Goal: Information Seeking & Learning: Learn about a topic

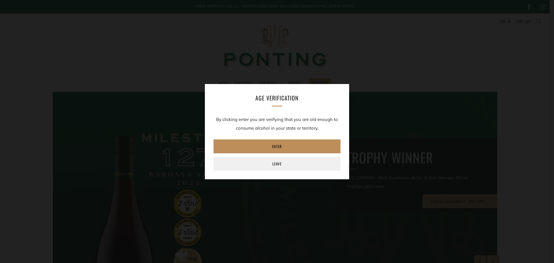
click at [266, 145] on link "Enter" at bounding box center [276, 146] width 127 height 14
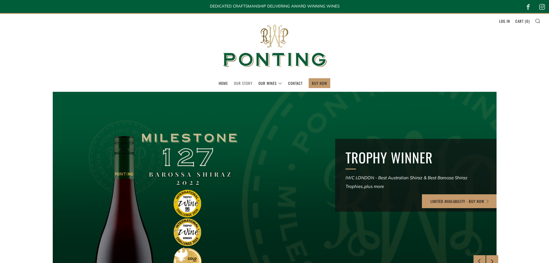
click at [238, 81] on link "Our Story" at bounding box center [243, 82] width 18 height 9
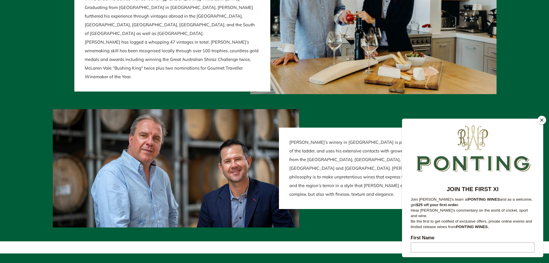
scroll to position [1211, 0]
